Goal: Task Accomplishment & Management: Manage account settings

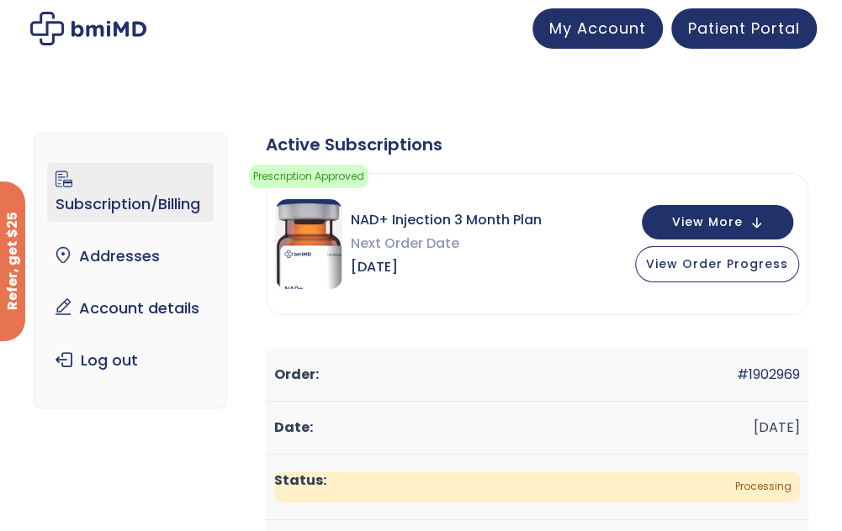
click at [96, 206] on link "Subscription/Billing" at bounding box center [130, 192] width 167 height 59
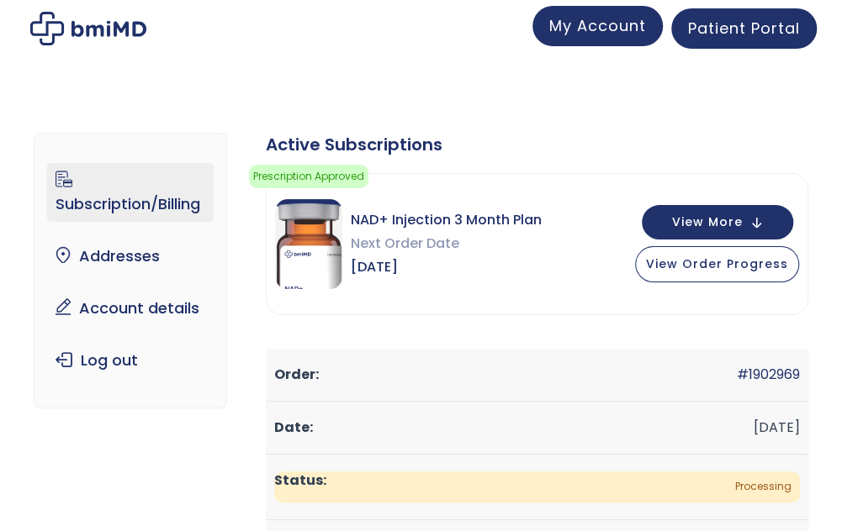
click at [584, 35] on span "My Account" at bounding box center [597, 25] width 97 height 21
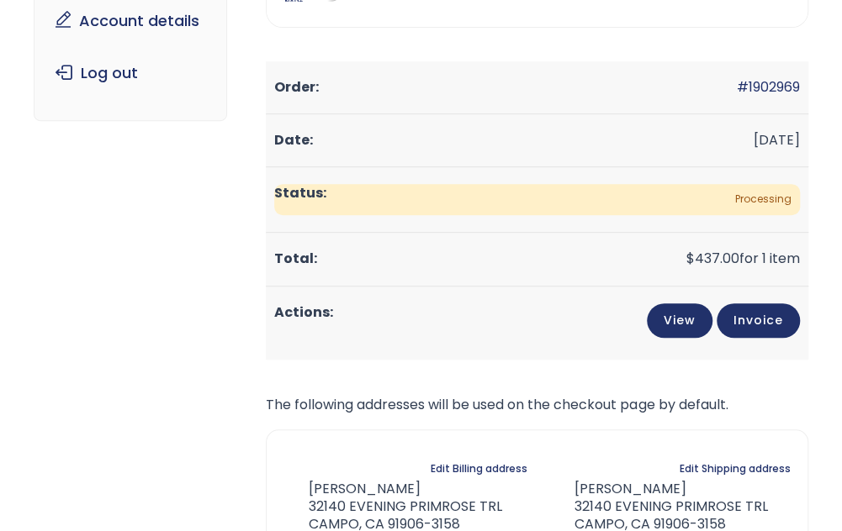
scroll to position [84, 0]
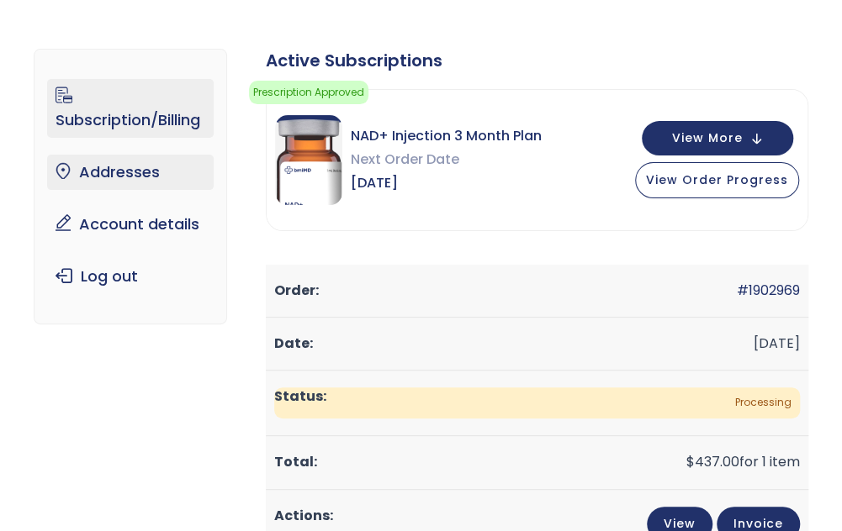
click at [129, 180] on link "Addresses" at bounding box center [130, 172] width 167 height 35
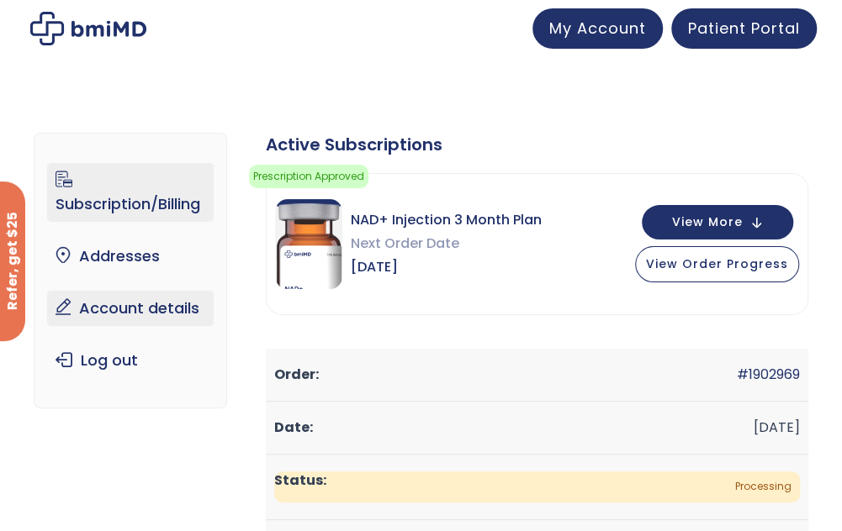
click at [136, 320] on link "Account details" at bounding box center [130, 308] width 167 height 35
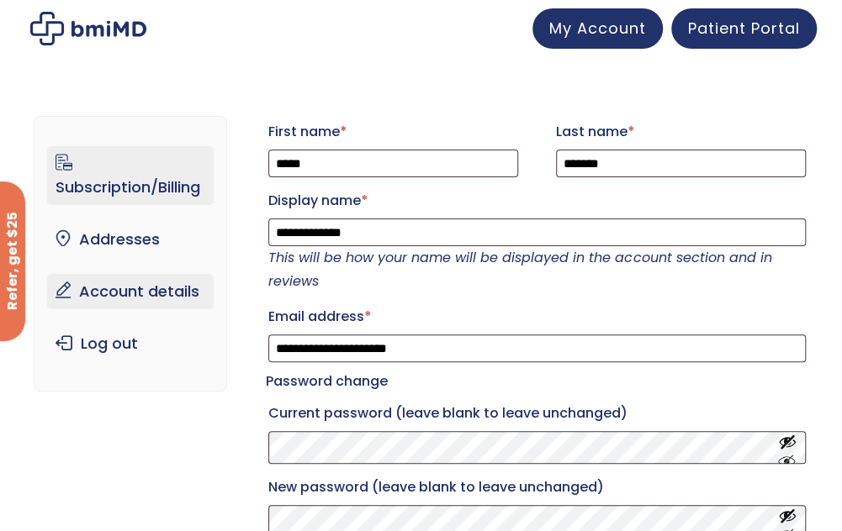
click at [86, 193] on link "Subscription/Billing" at bounding box center [130, 175] width 167 height 59
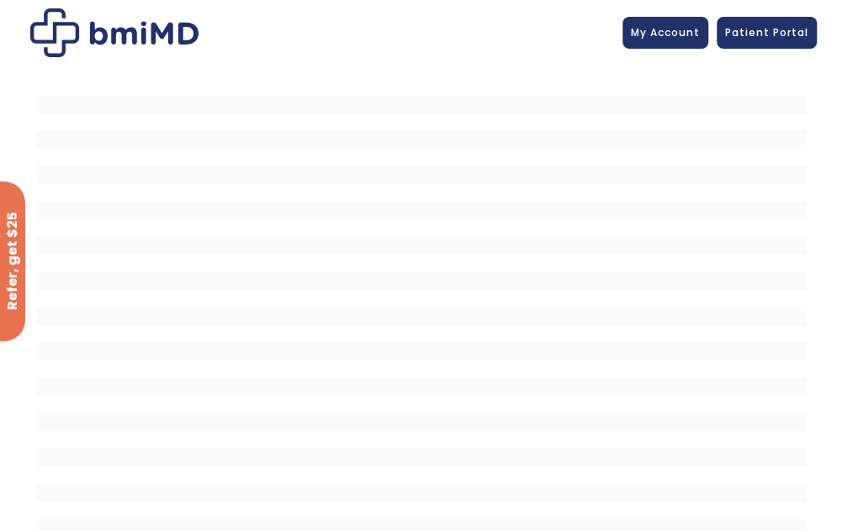
scroll to position [51, 0]
